Goal: Task Accomplishment & Management: Manage account settings

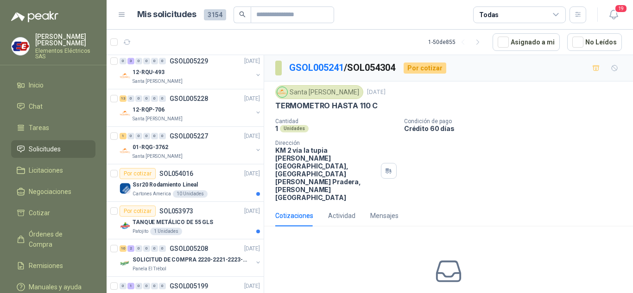
scroll to position [417, 0]
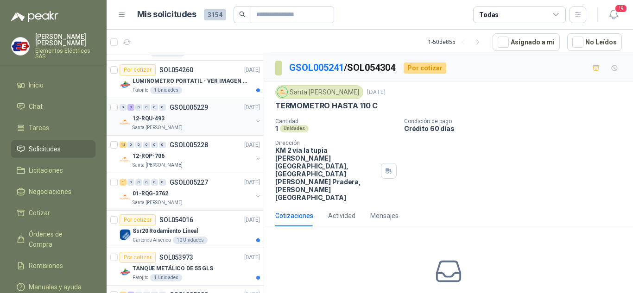
click at [154, 110] on div "0" at bounding box center [154, 107] width 7 height 6
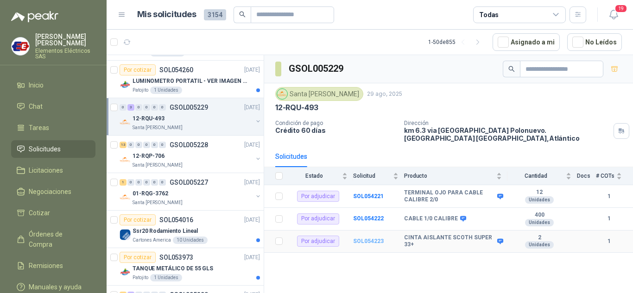
click at [374, 238] on b "SOL054223" at bounding box center [368, 241] width 31 height 6
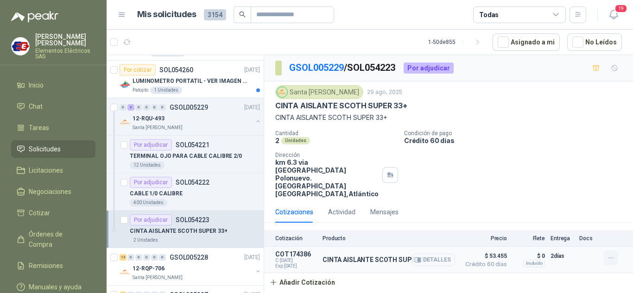
click at [611, 254] on icon "button" at bounding box center [611, 258] width 8 height 8
click at [571, 205] on button "Editar" at bounding box center [592, 205] width 74 height 15
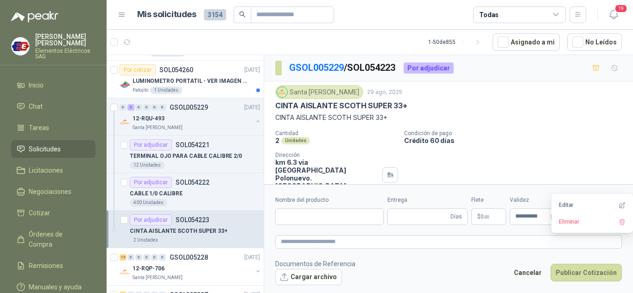
type input "**********"
type input "*"
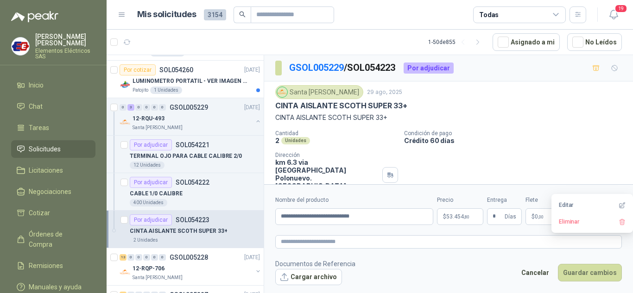
click at [461, 215] on span "53.454 ,80" at bounding box center [457, 217] width 23 height 6
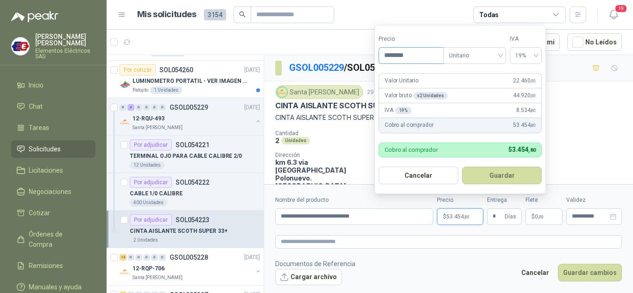
click at [392, 55] on input "********" at bounding box center [411, 56] width 64 height 16
type input "********"
click at [497, 169] on button "Guardar" at bounding box center [502, 176] width 80 height 18
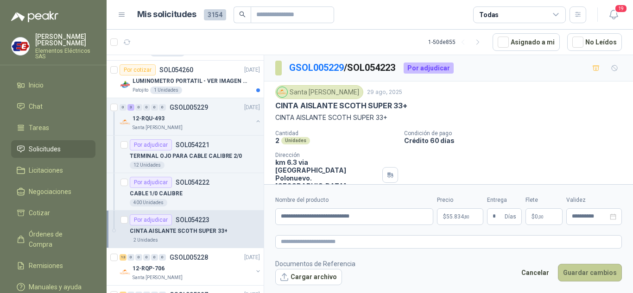
click at [595, 276] on button "Guardar cambios" at bounding box center [590, 273] width 64 height 18
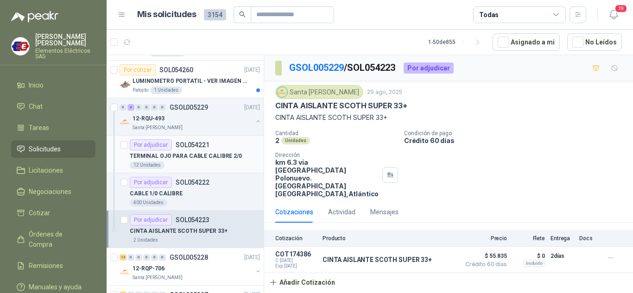
click at [167, 141] on div "Por adjudicar" at bounding box center [151, 144] width 42 height 11
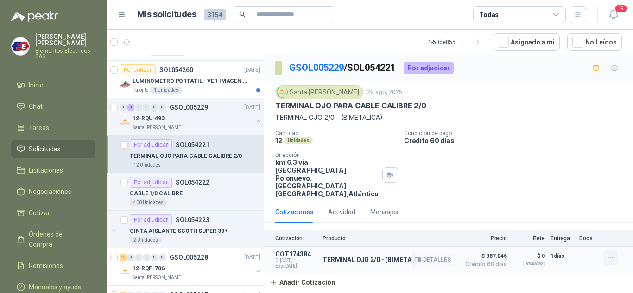
click at [609, 254] on icon "button" at bounding box center [611, 258] width 8 height 8
click at [566, 204] on button "Editar" at bounding box center [592, 205] width 74 height 15
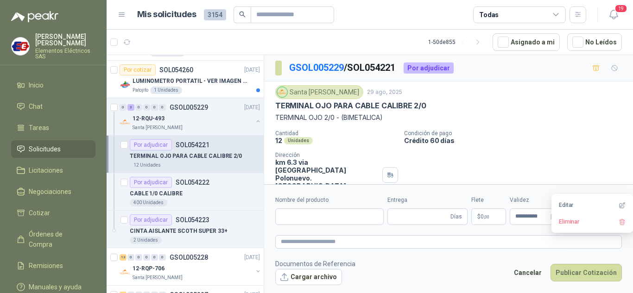
type input "**********"
type input "*"
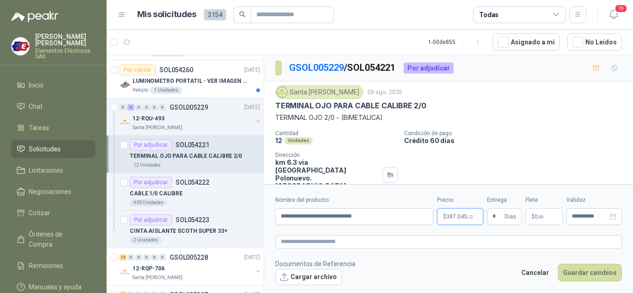
click at [460, 215] on span "387.045 ,12" at bounding box center [459, 217] width 26 height 6
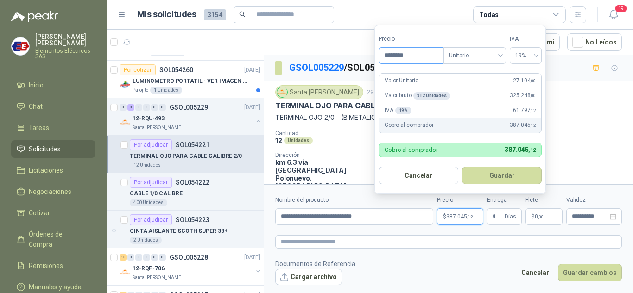
click at [394, 54] on input "********" at bounding box center [411, 56] width 64 height 16
type input "********"
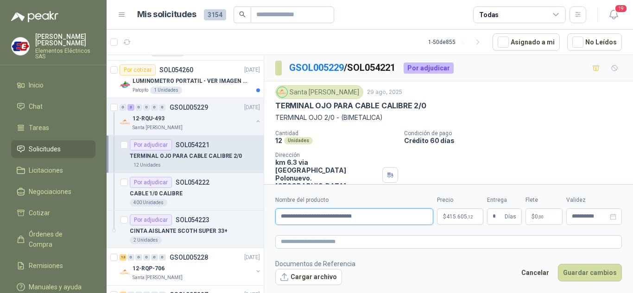
click at [381, 217] on input "**********" at bounding box center [354, 216] width 158 height 17
type input "**********"
click at [590, 274] on button "Guardar cambios" at bounding box center [590, 273] width 64 height 18
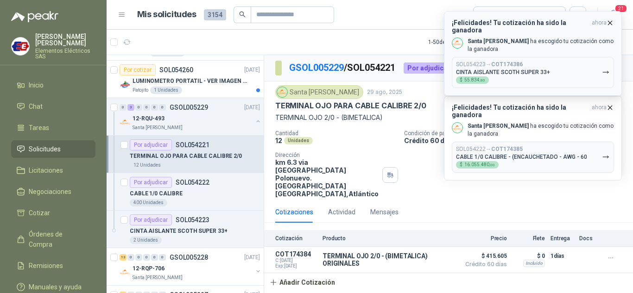
click at [610, 19] on icon "button" at bounding box center [610, 23] width 8 height 8
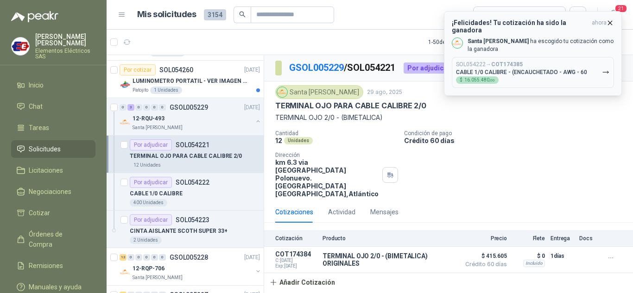
click at [606, 23] on icon "button" at bounding box center [610, 23] width 8 height 8
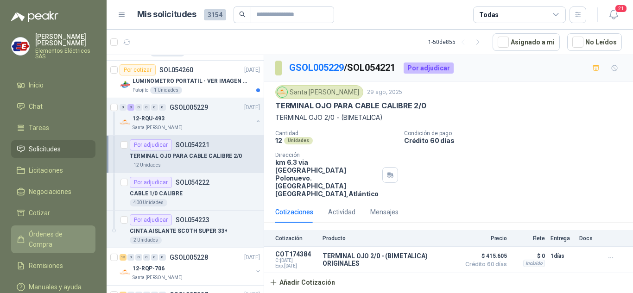
click at [48, 232] on span "Órdenes de Compra" at bounding box center [58, 239] width 58 height 20
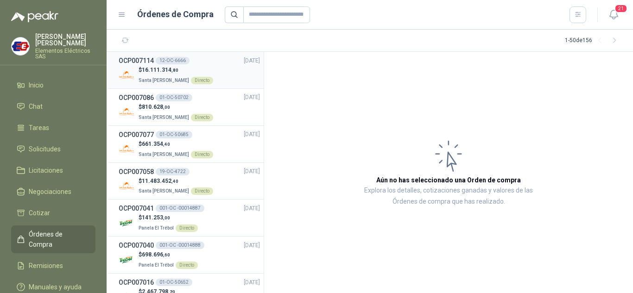
click at [162, 69] on span "16.111.314 ,80" at bounding box center [160, 70] width 37 height 6
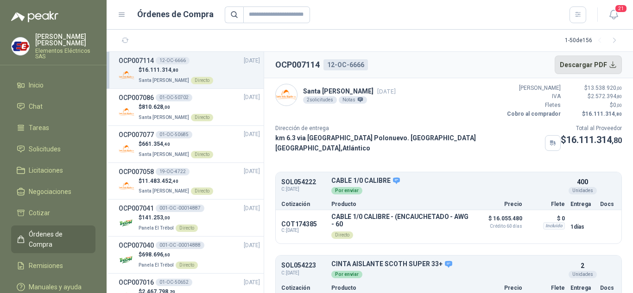
click at [581, 64] on button "Descargar PDF" at bounding box center [588, 65] width 68 height 19
click at [147, 73] on span "16.111.314 ,80" at bounding box center [160, 70] width 37 height 6
click at [160, 107] on span "810.628 ,00" at bounding box center [156, 107] width 28 height 6
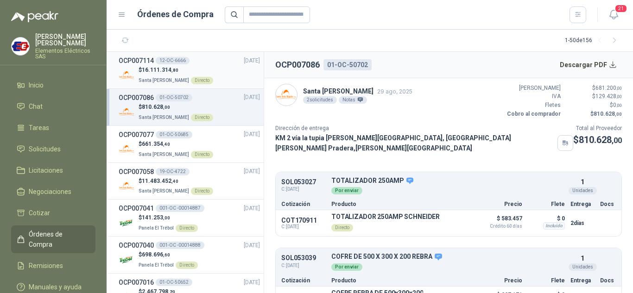
click at [147, 71] on span "16.111.314 ,80" at bounding box center [160, 70] width 37 height 6
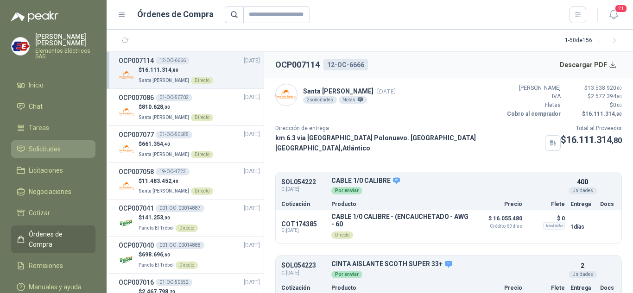
click at [39, 146] on span "Solicitudes" at bounding box center [45, 149] width 32 height 10
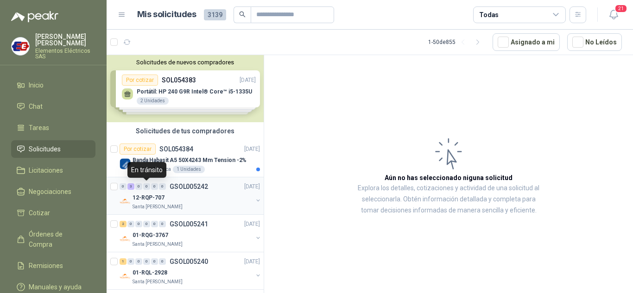
click at [144, 186] on div "0" at bounding box center [146, 186] width 7 height 6
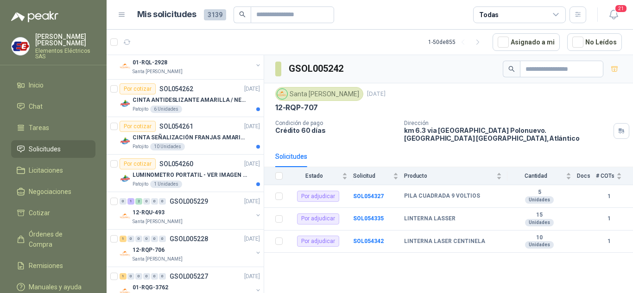
scroll to position [232, 0]
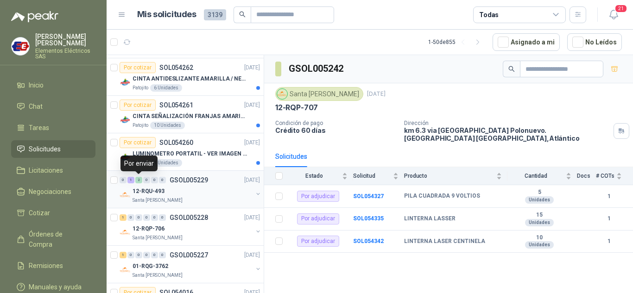
click at [141, 180] on div "2" at bounding box center [138, 180] width 7 height 6
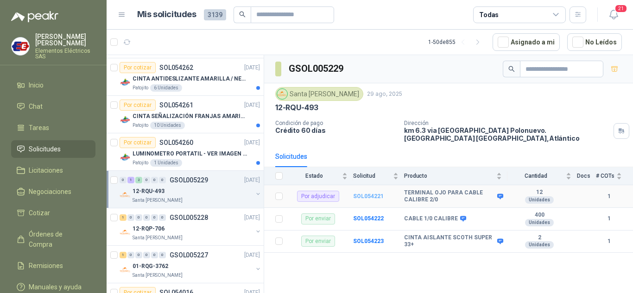
click at [364, 193] on b "SOL054221" at bounding box center [368, 196] width 31 height 6
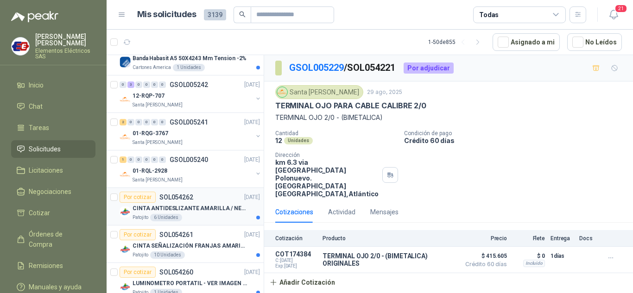
scroll to position [46, 0]
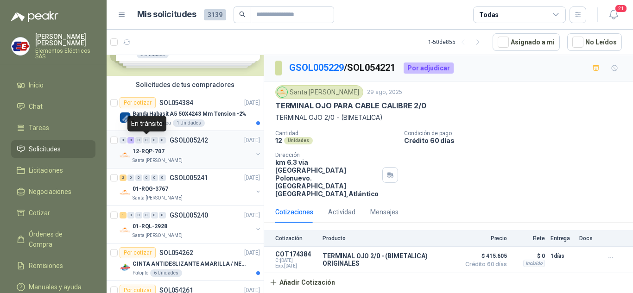
click at [150, 138] on div "0" at bounding box center [146, 140] width 7 height 6
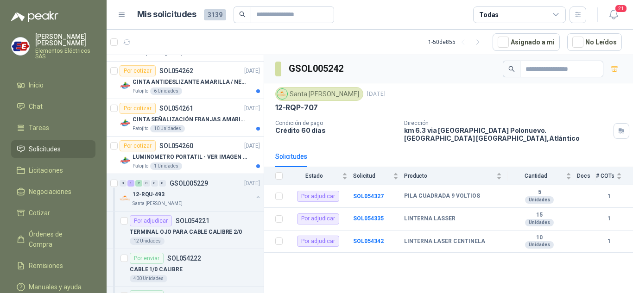
scroll to position [232, 0]
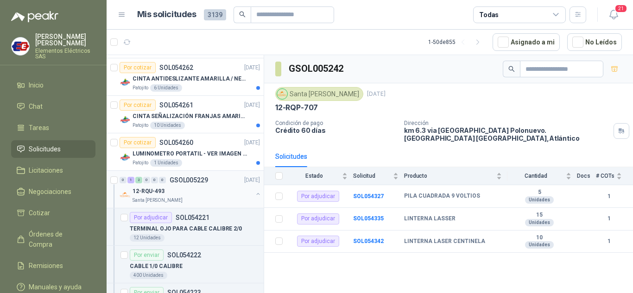
click at [142, 188] on p "12-RQU-493" at bounding box center [148, 191] width 32 height 9
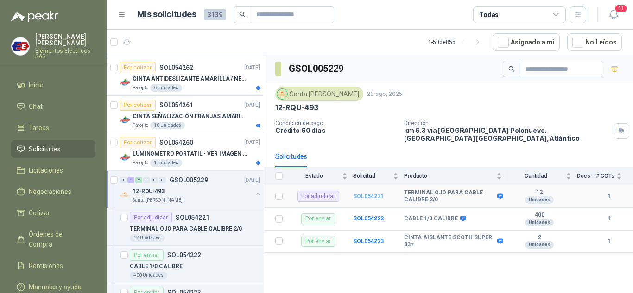
click at [370, 193] on b "SOL054221" at bounding box center [368, 196] width 31 height 6
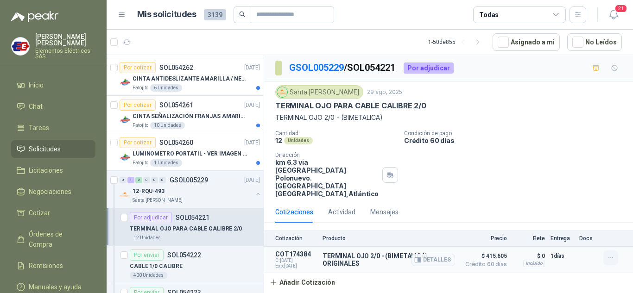
click at [613, 254] on icon "button" at bounding box center [611, 258] width 8 height 8
click at [573, 205] on button "Editar" at bounding box center [592, 205] width 74 height 15
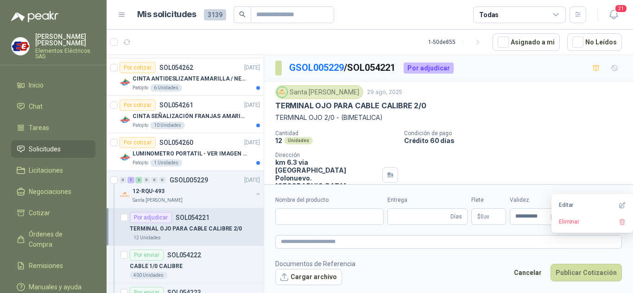
type input "**********"
type input "*"
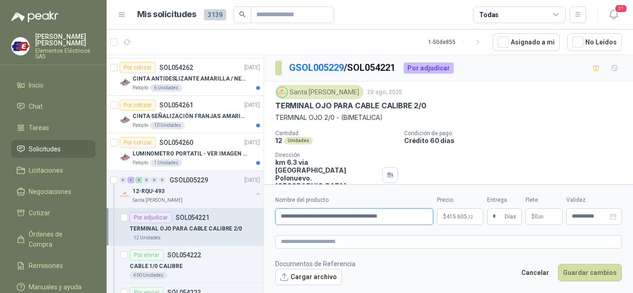
click at [407, 216] on input "**********" at bounding box center [354, 216] width 158 height 17
type input "**********"
click at [458, 220] on p "$ 415.605 ,12" at bounding box center [460, 216] width 46 height 17
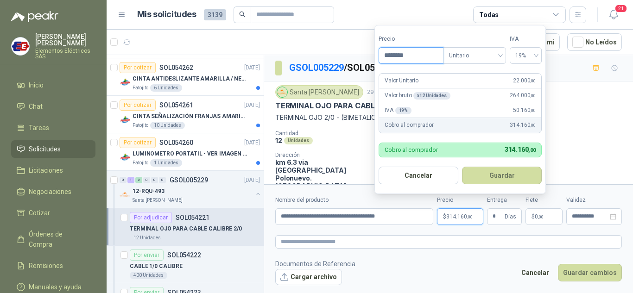
click at [393, 53] on input "********" at bounding box center [411, 56] width 64 height 16
type input "********"
click at [481, 173] on button "Guardar" at bounding box center [502, 176] width 80 height 18
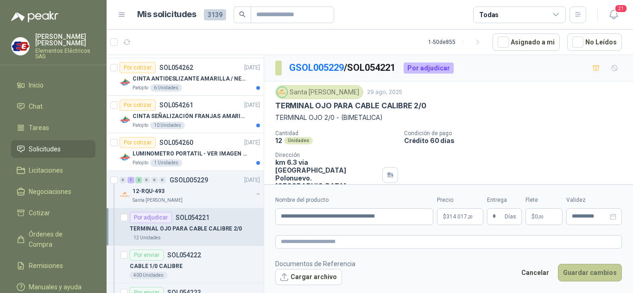
click at [589, 273] on button "Guardar cambios" at bounding box center [590, 273] width 64 height 18
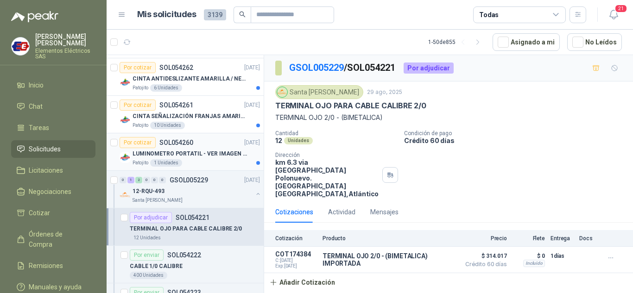
click at [152, 153] on p "LUMINOMETRO PORTATIL - VER IMAGEN ADJUNTA" at bounding box center [189, 154] width 115 height 9
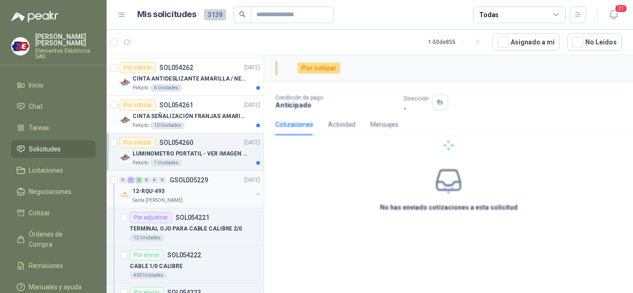
click at [141, 197] on p "Santa [PERSON_NAME]" at bounding box center [157, 200] width 50 height 7
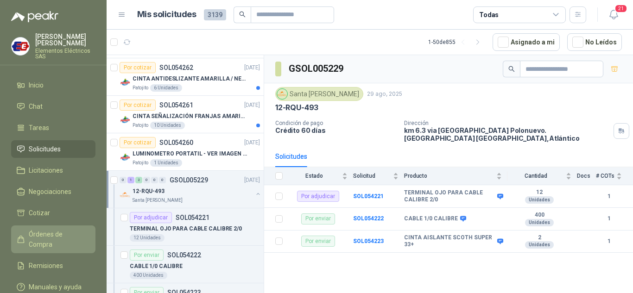
click at [43, 229] on span "Órdenes de Compra" at bounding box center [58, 239] width 58 height 20
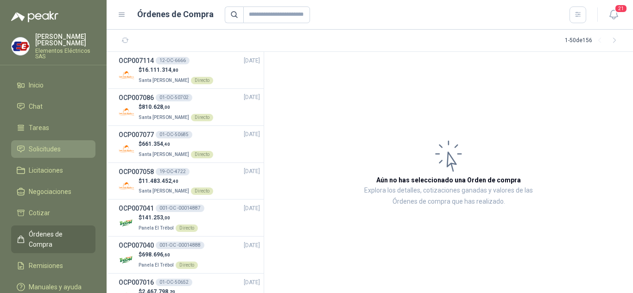
click at [36, 148] on span "Solicitudes" at bounding box center [45, 149] width 32 height 10
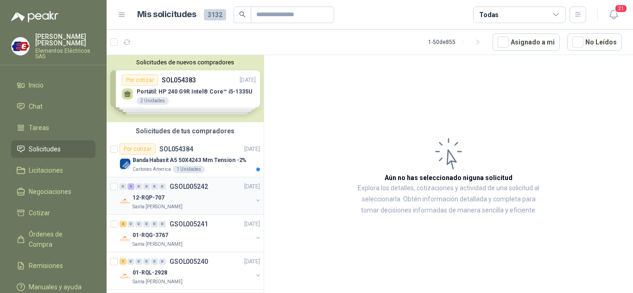
click at [151, 192] on div "0 3 0 0 0 0 GSOL005242 [DATE]" at bounding box center [190, 186] width 142 height 11
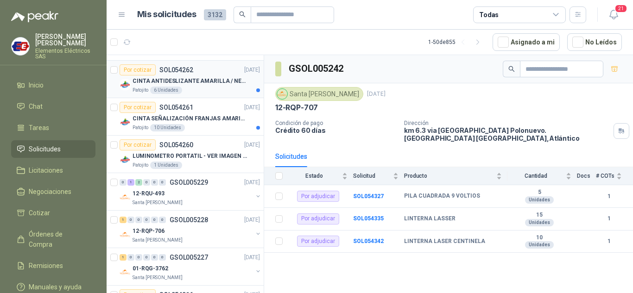
scroll to position [232, 0]
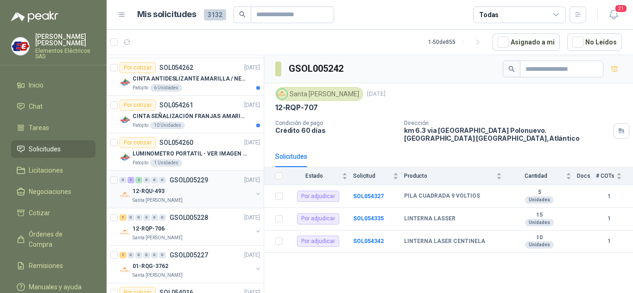
click at [144, 183] on div "0 1 2 0 0 0 GSOL005229 [DATE]" at bounding box center [190, 180] width 142 height 11
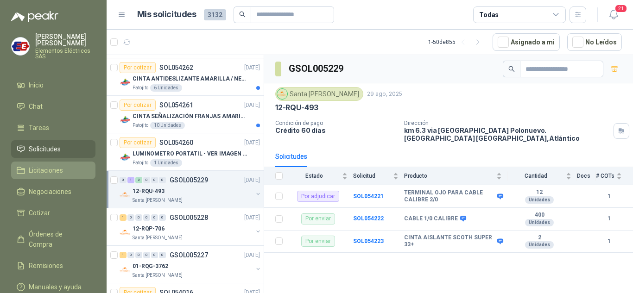
drag, startPoint x: 36, startPoint y: 147, endPoint x: 55, endPoint y: 164, distance: 25.6
click at [36, 147] on span "Solicitudes" at bounding box center [45, 149] width 32 height 10
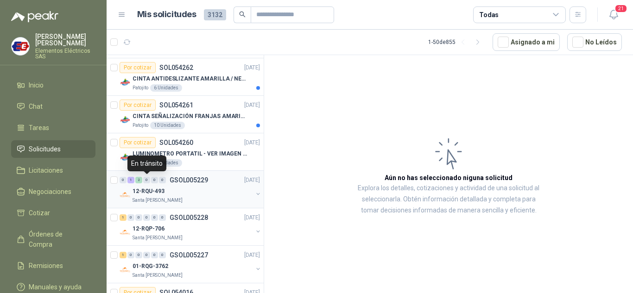
click at [144, 178] on div "0" at bounding box center [146, 180] width 7 height 6
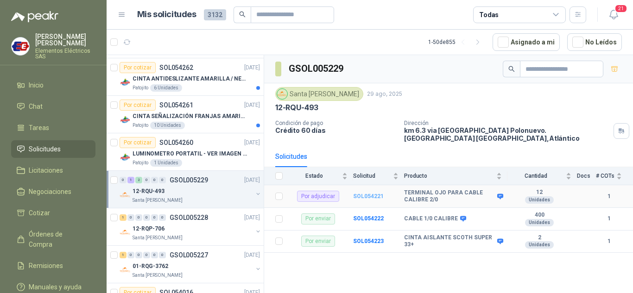
click at [369, 193] on b "SOL054221" at bounding box center [368, 196] width 31 height 6
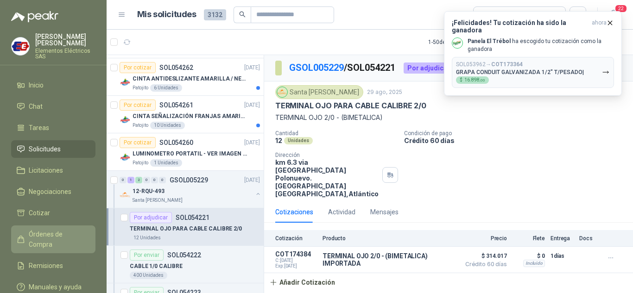
click at [50, 232] on span "Órdenes de Compra" at bounding box center [58, 239] width 58 height 20
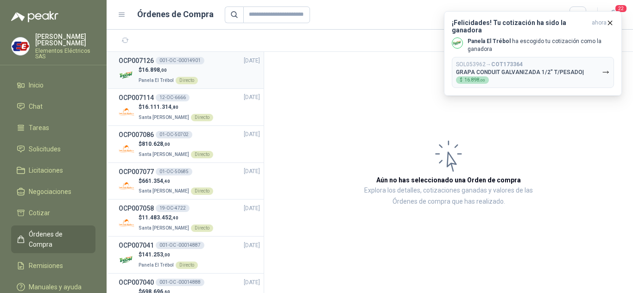
click at [137, 69] on div "$ 16.898 ,00 Panela El Trébol Directo" at bounding box center [189, 75] width 141 height 19
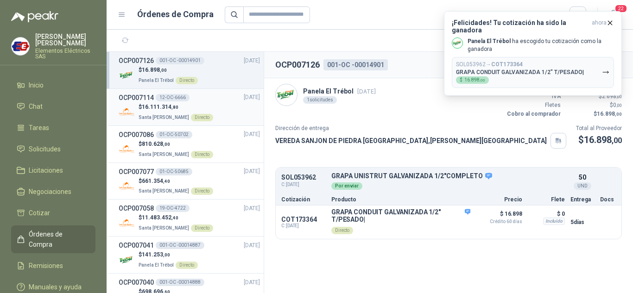
click at [145, 106] on span "16.111.314 ,80" at bounding box center [160, 107] width 37 height 6
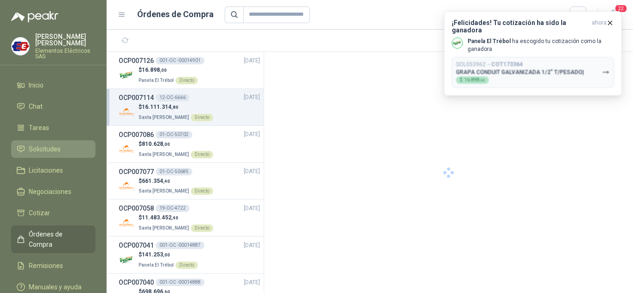
click at [40, 146] on span "Solicitudes" at bounding box center [45, 149] width 32 height 10
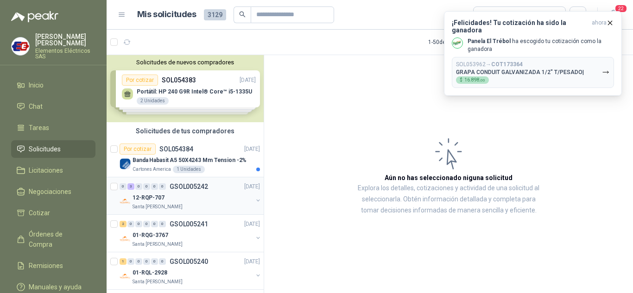
click at [144, 194] on p "12-RQP-707" at bounding box center [148, 198] width 32 height 9
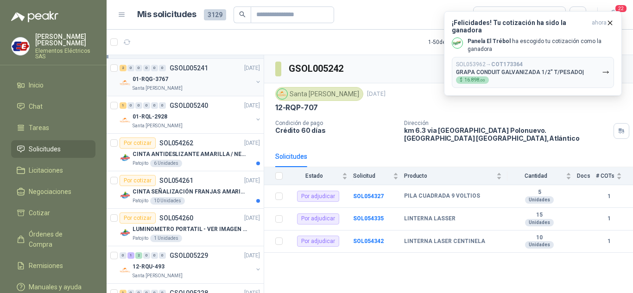
scroll to position [185, 0]
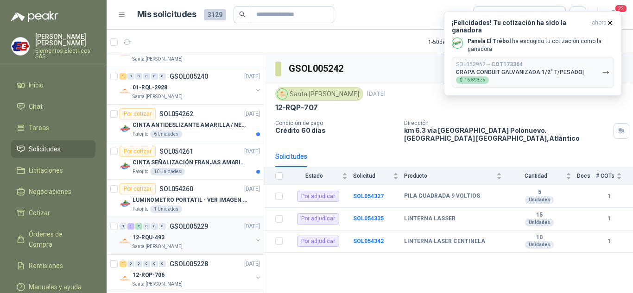
click at [138, 230] on div "0 1 2 0 0 0 GSOL005229 [DATE]" at bounding box center [190, 226] width 142 height 11
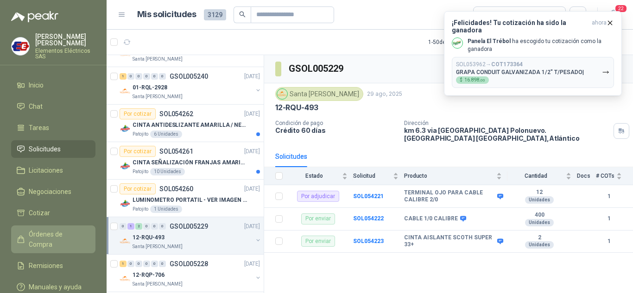
click at [44, 230] on span "Órdenes de Compra" at bounding box center [58, 239] width 58 height 20
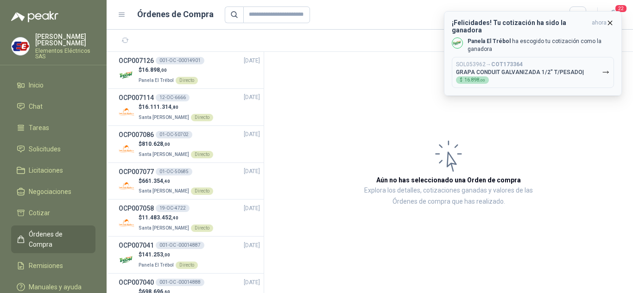
click at [608, 21] on icon "button" at bounding box center [610, 23] width 4 height 4
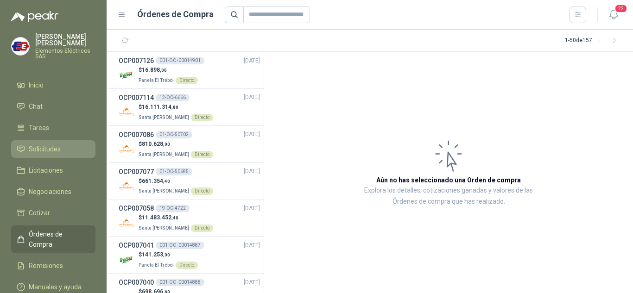
click at [35, 148] on span "Solicitudes" at bounding box center [45, 149] width 32 height 10
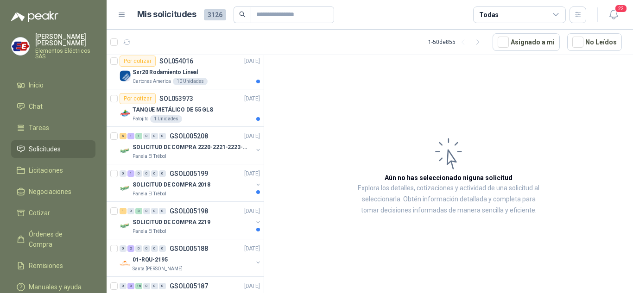
scroll to position [509, 0]
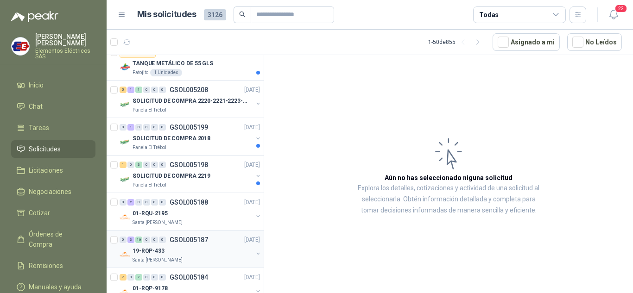
click at [145, 245] on div "0 3 16 0 0 0 GSOL005187 [DATE]" at bounding box center [190, 239] width 142 height 11
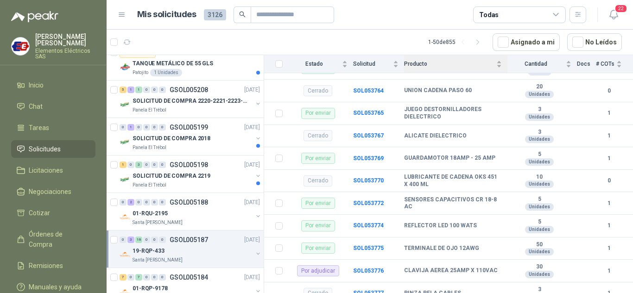
scroll to position [324, 0]
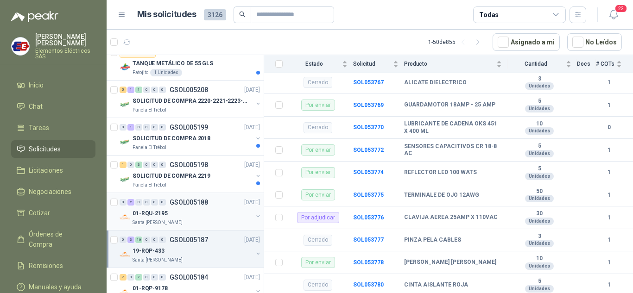
click at [141, 208] on div "01-RQU-2195" at bounding box center [192, 213] width 120 height 11
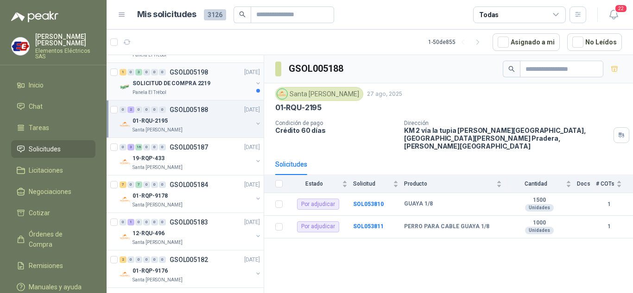
scroll to position [880, 0]
